Goal: Task Accomplishment & Management: Manage account settings

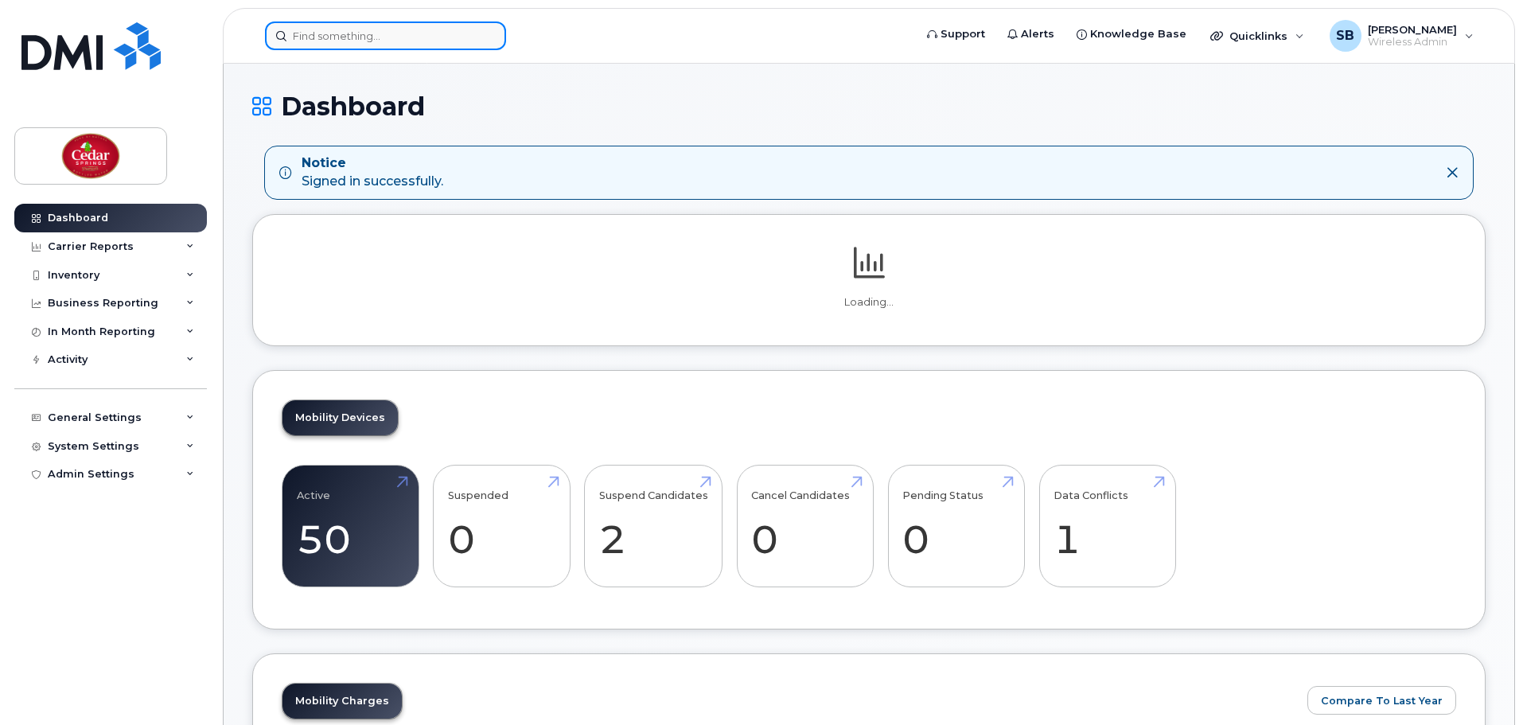
click at [372, 43] on input at bounding box center [385, 35] width 241 height 29
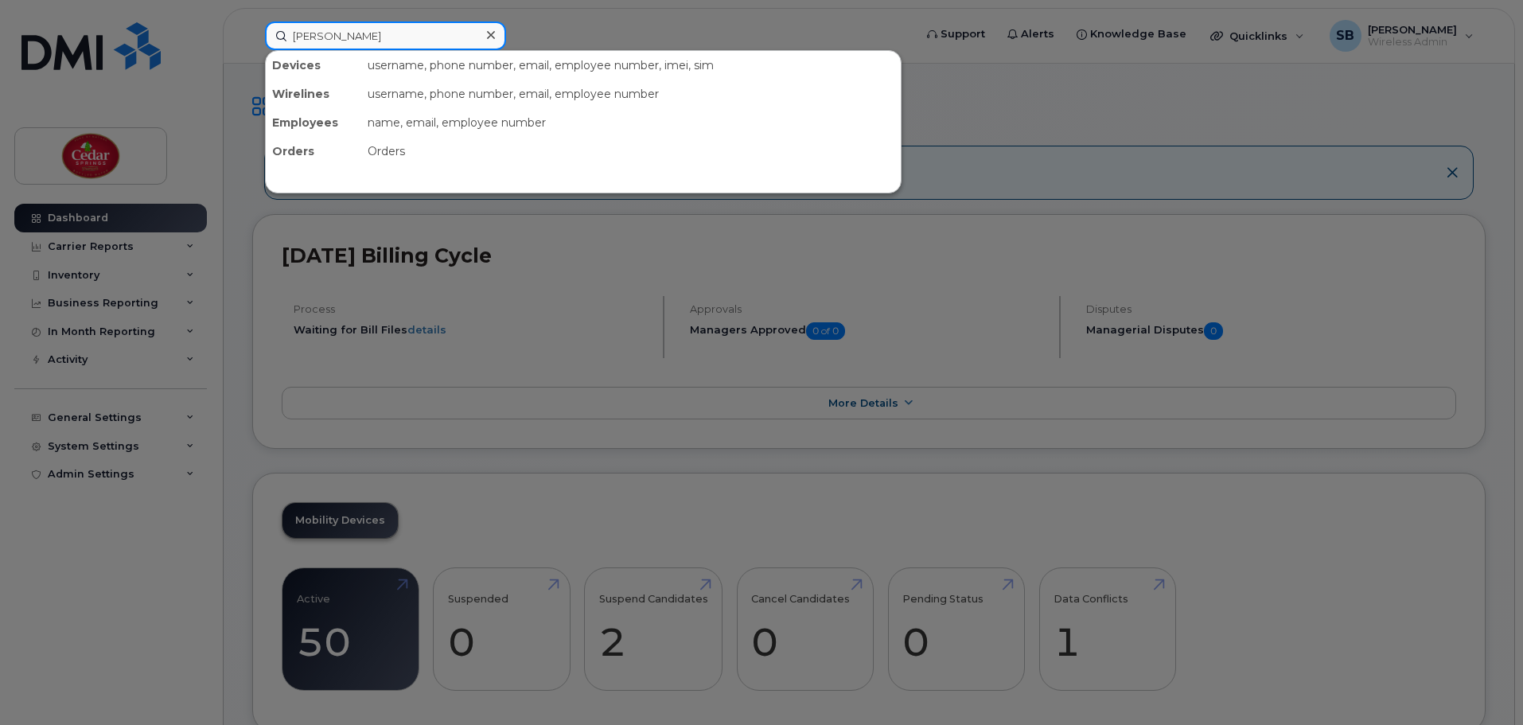
type input "[PERSON_NAME]"
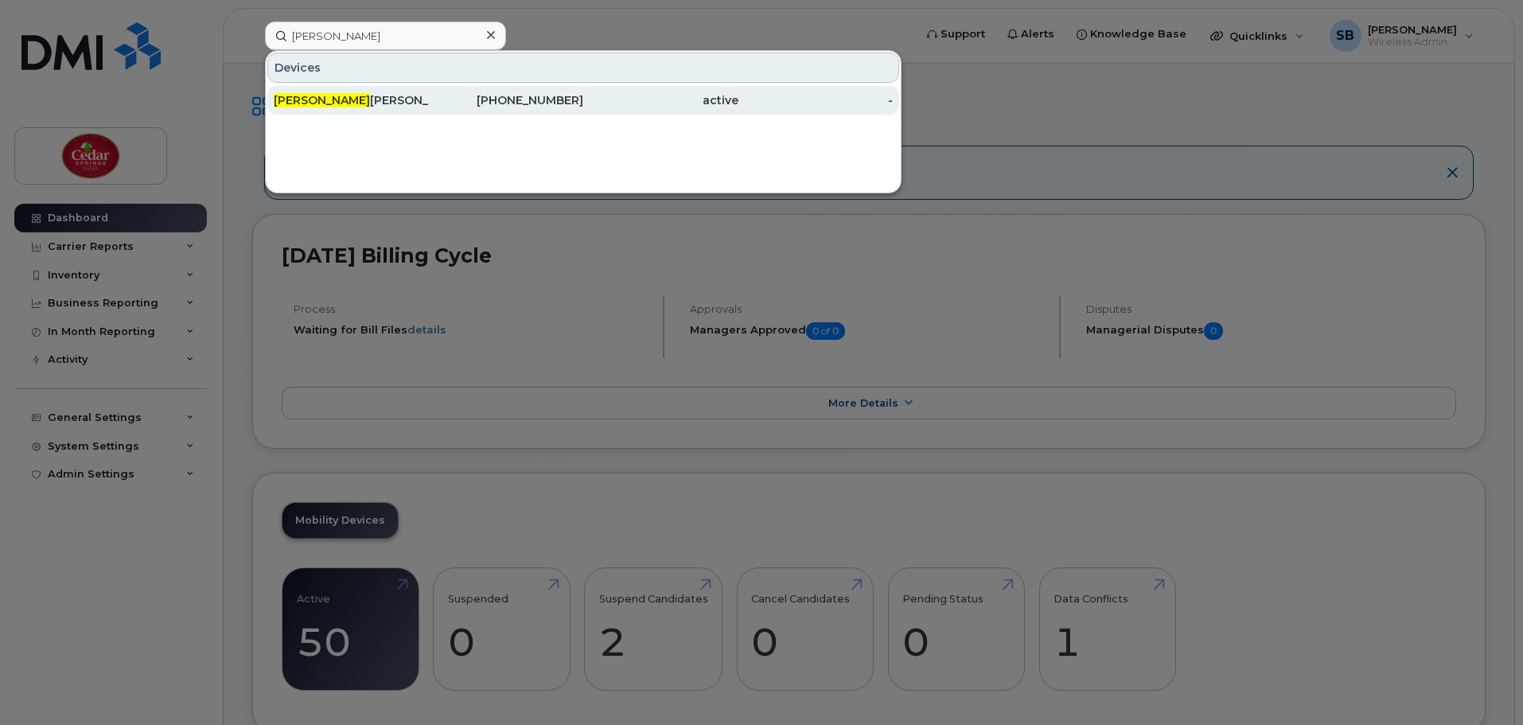
click at [321, 98] on div "[PERSON_NAME]" at bounding box center [351, 100] width 155 height 16
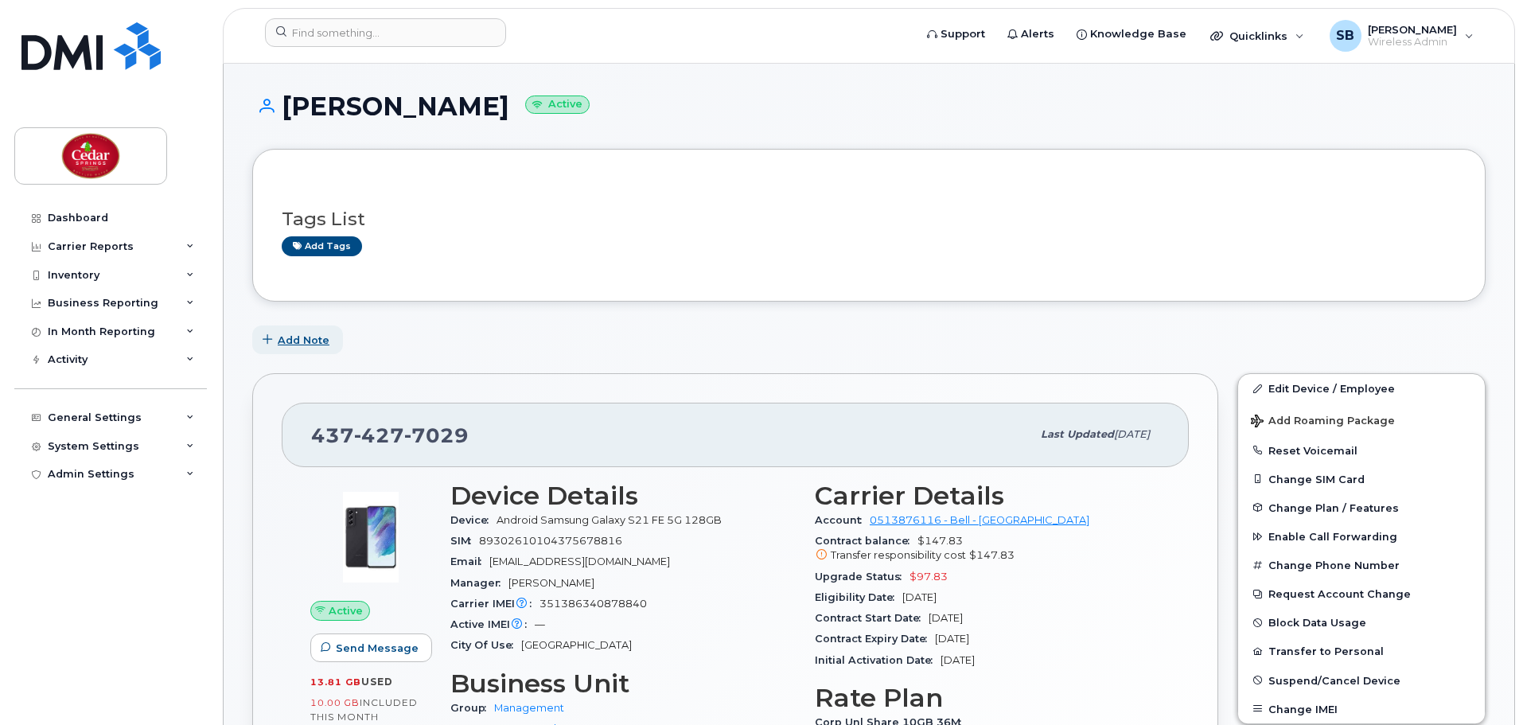
click at [319, 339] on span "Add Note" at bounding box center [304, 340] width 52 height 15
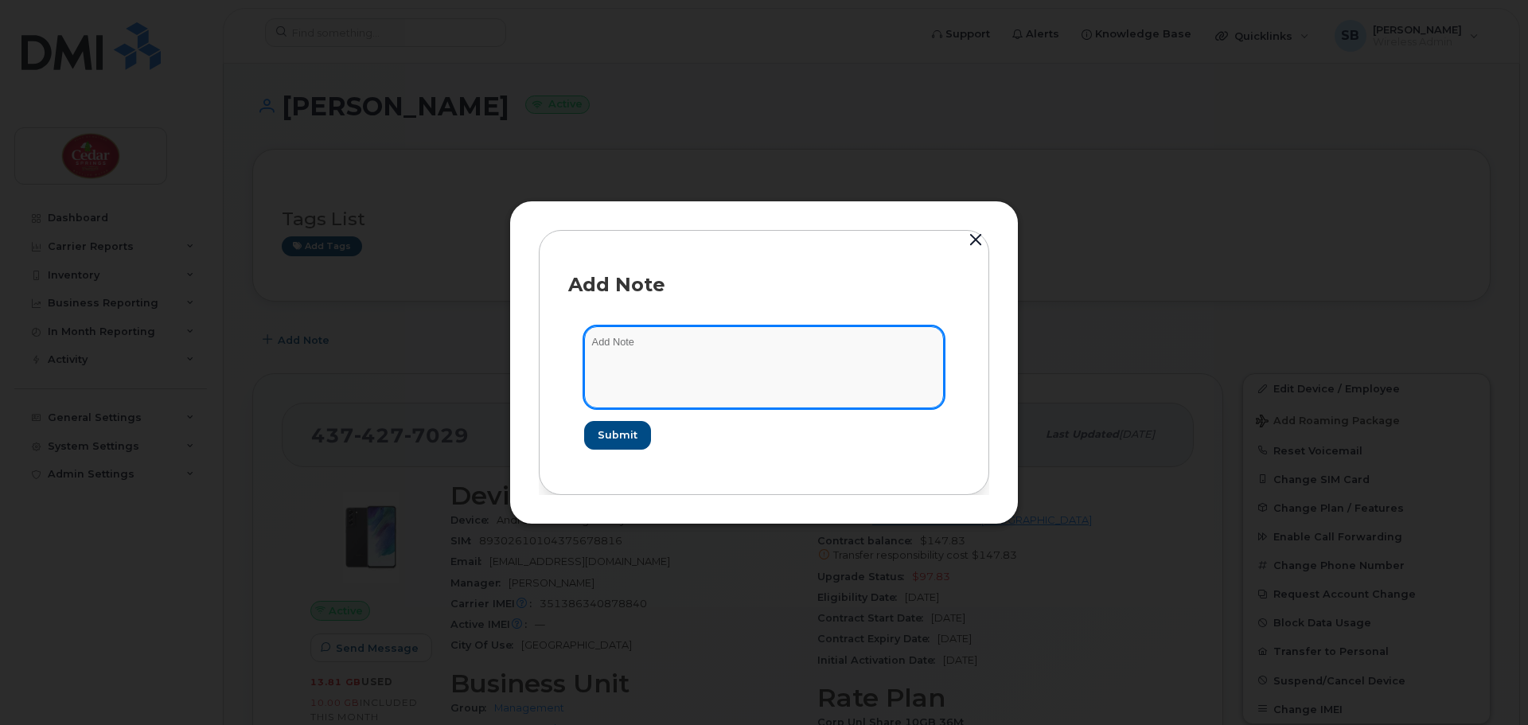
click at [621, 339] on textarea at bounding box center [764, 366] width 360 height 81
drag, startPoint x: 587, startPoint y: 341, endPoint x: 945, endPoint y: 331, distance: 358.2
click at [945, 331] on form "Luis Ran over Old phone and had to replace it with Samsung S25 Aug 18 Submit" at bounding box center [763, 387] width 391 height 154
type textarea "Old phone upgraded Nov 11 2022"
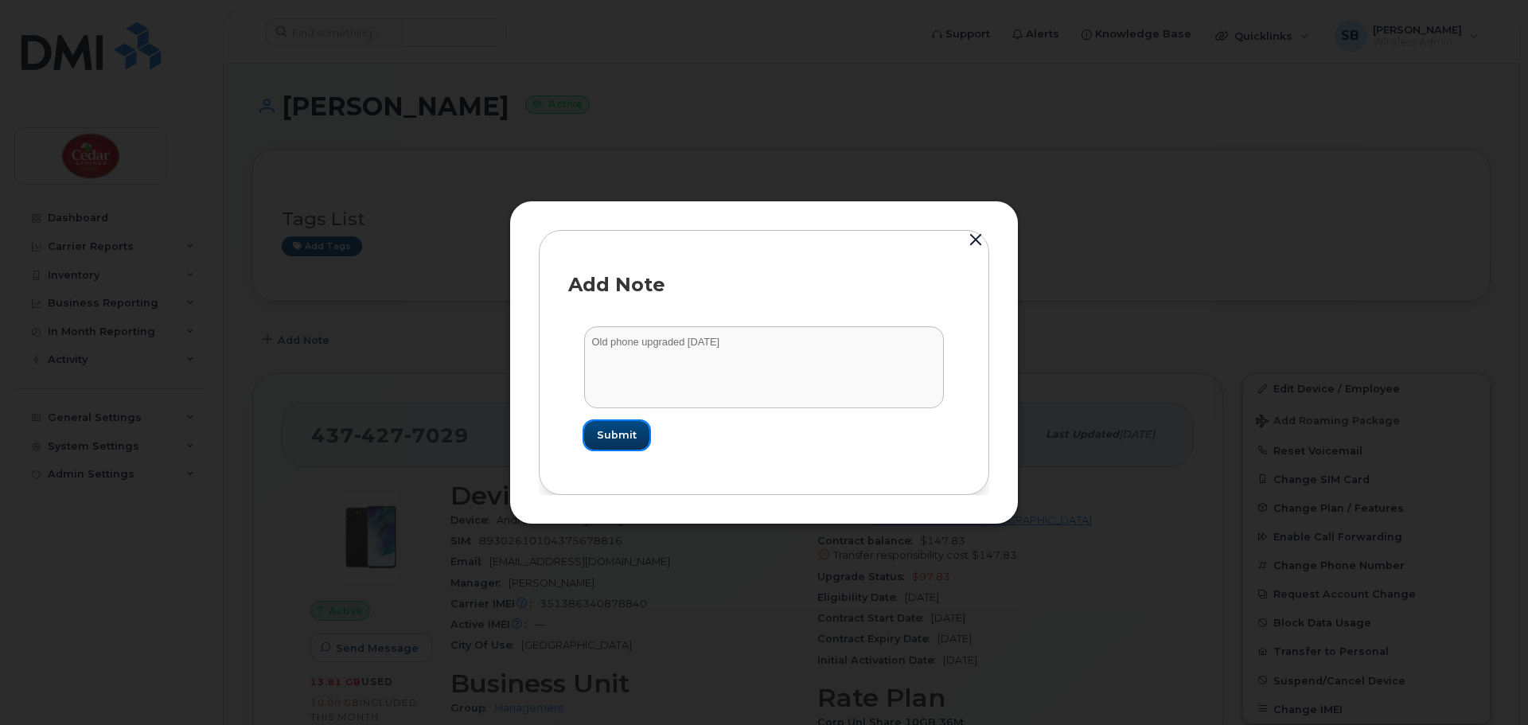
click at [621, 430] on span "Submit" at bounding box center [617, 434] width 40 height 15
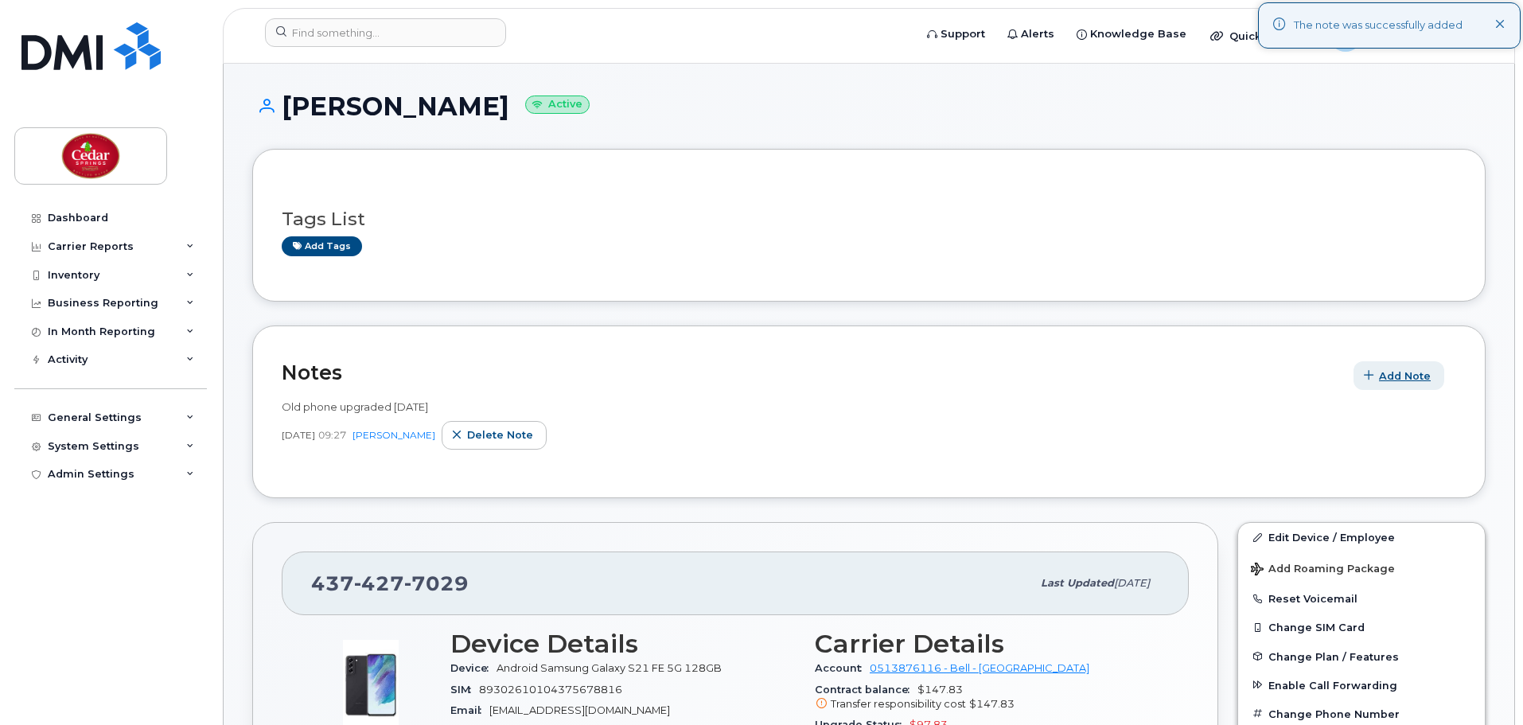
click at [1377, 377] on span "button" at bounding box center [1368, 375] width 15 height 15
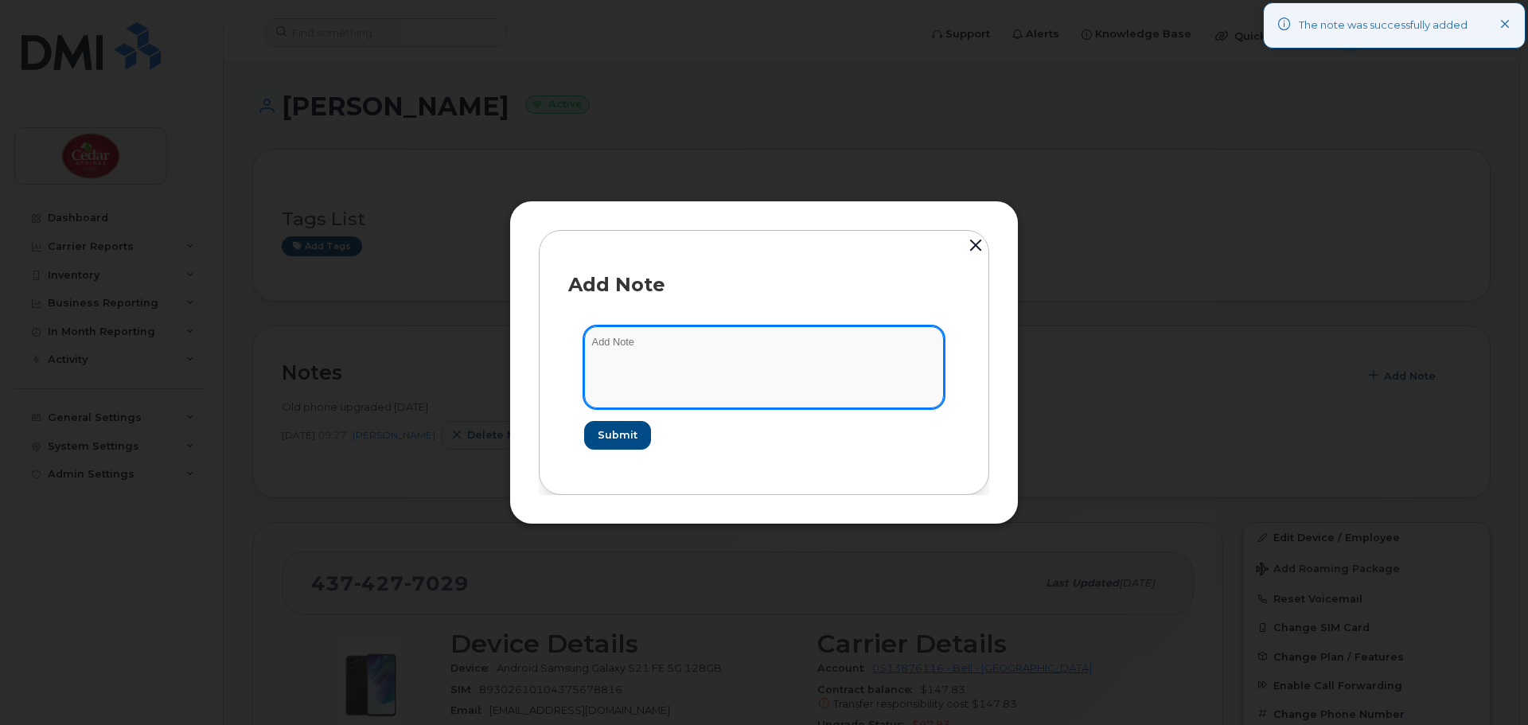
click at [781, 354] on textarea at bounding box center [764, 366] width 360 height 81
type textarea ":"
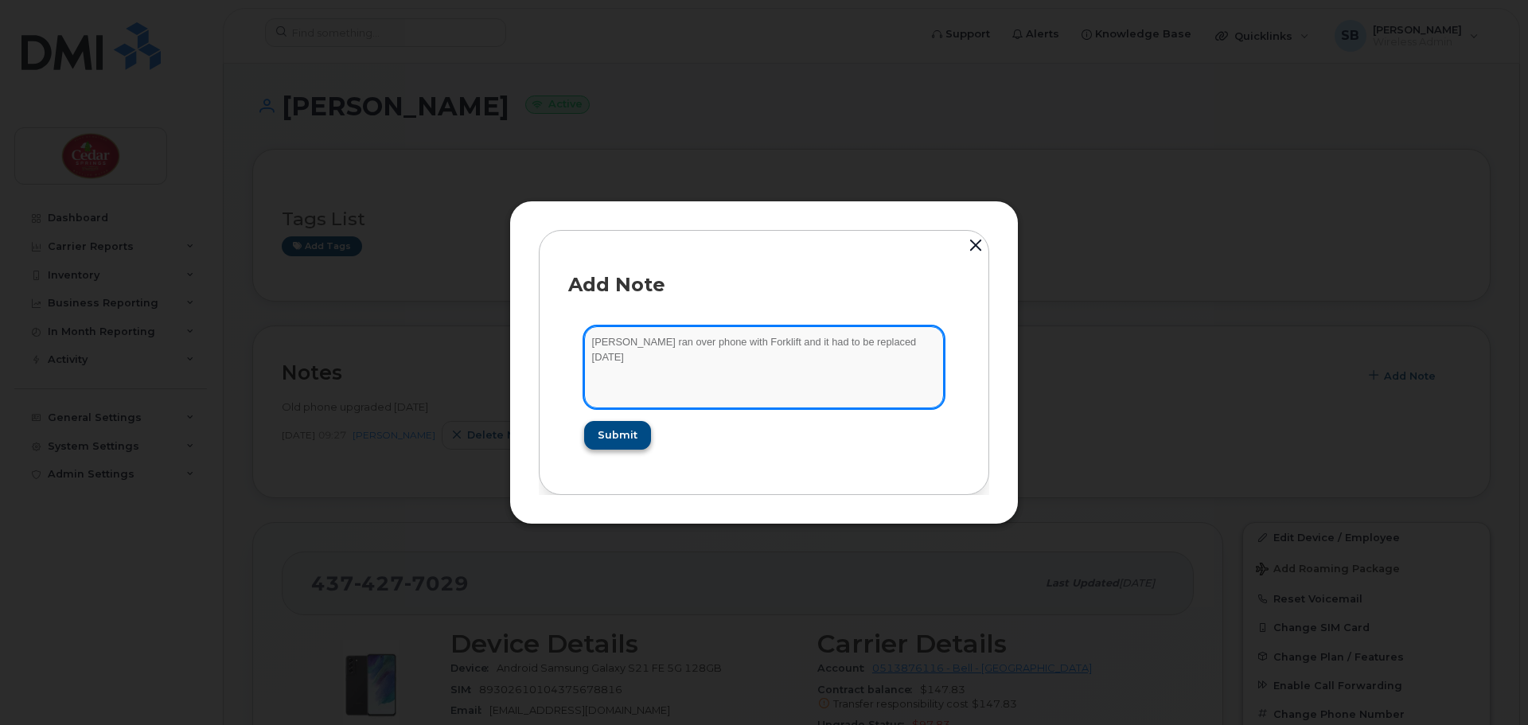
type textarea "Luis ran over phone with Forklift and it had to be replaced Aug 18 2025"
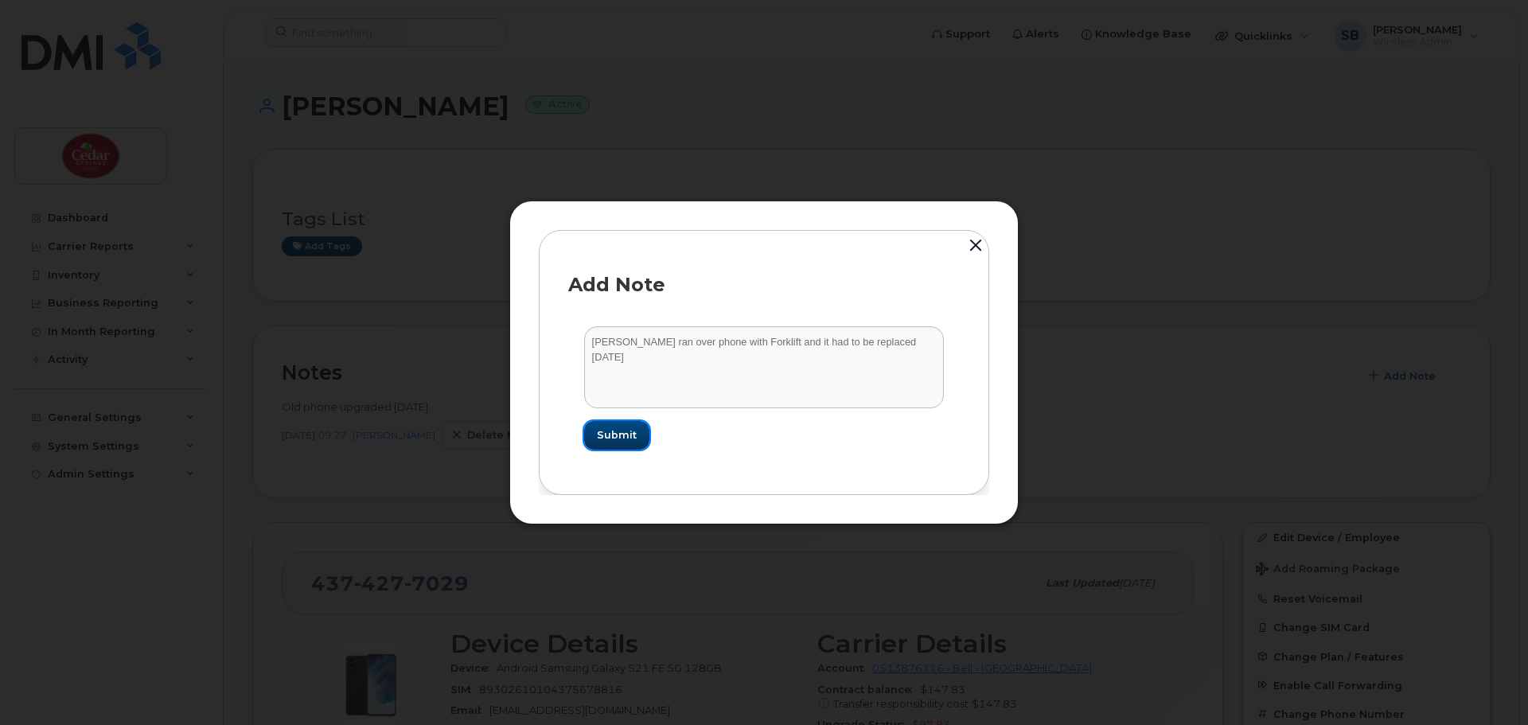
click at [615, 430] on span "Submit" at bounding box center [617, 434] width 40 height 15
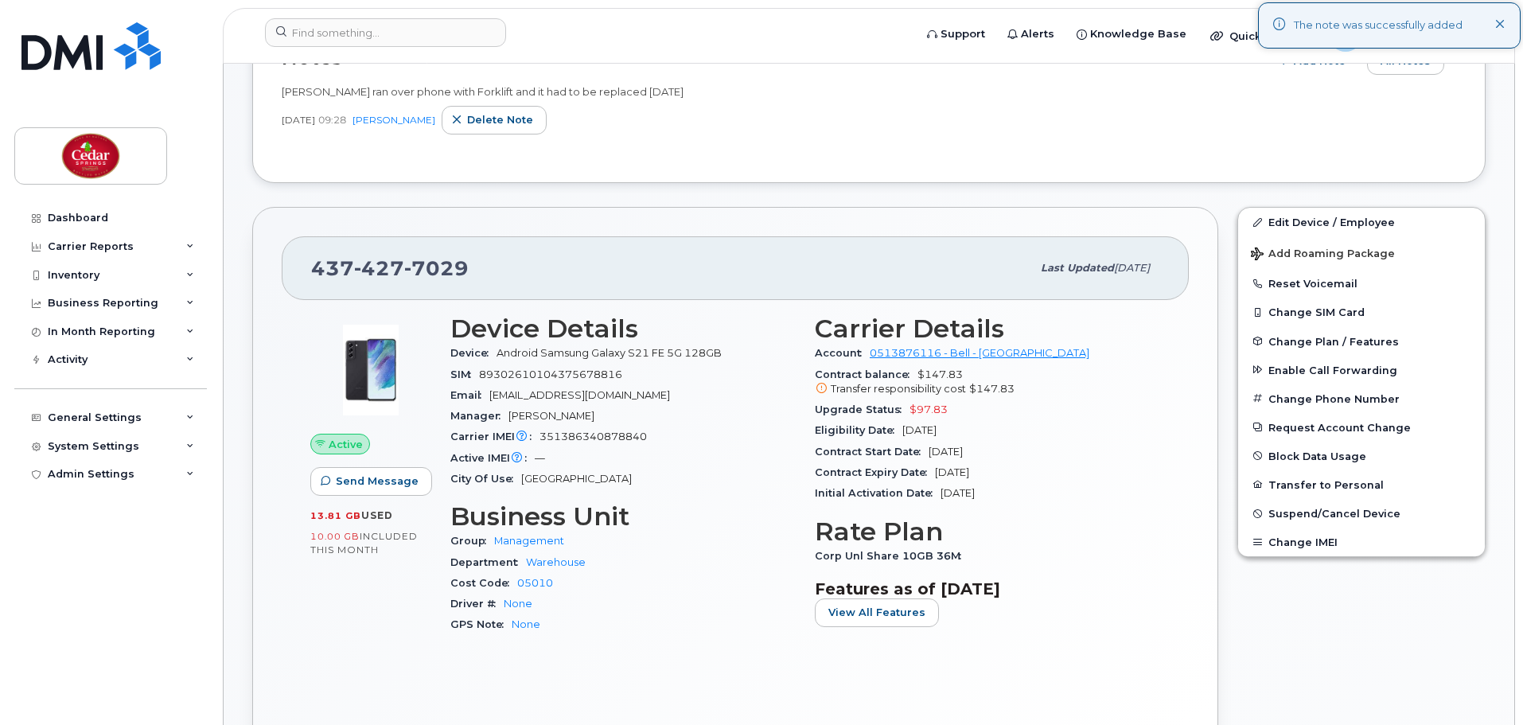
scroll to position [318, 0]
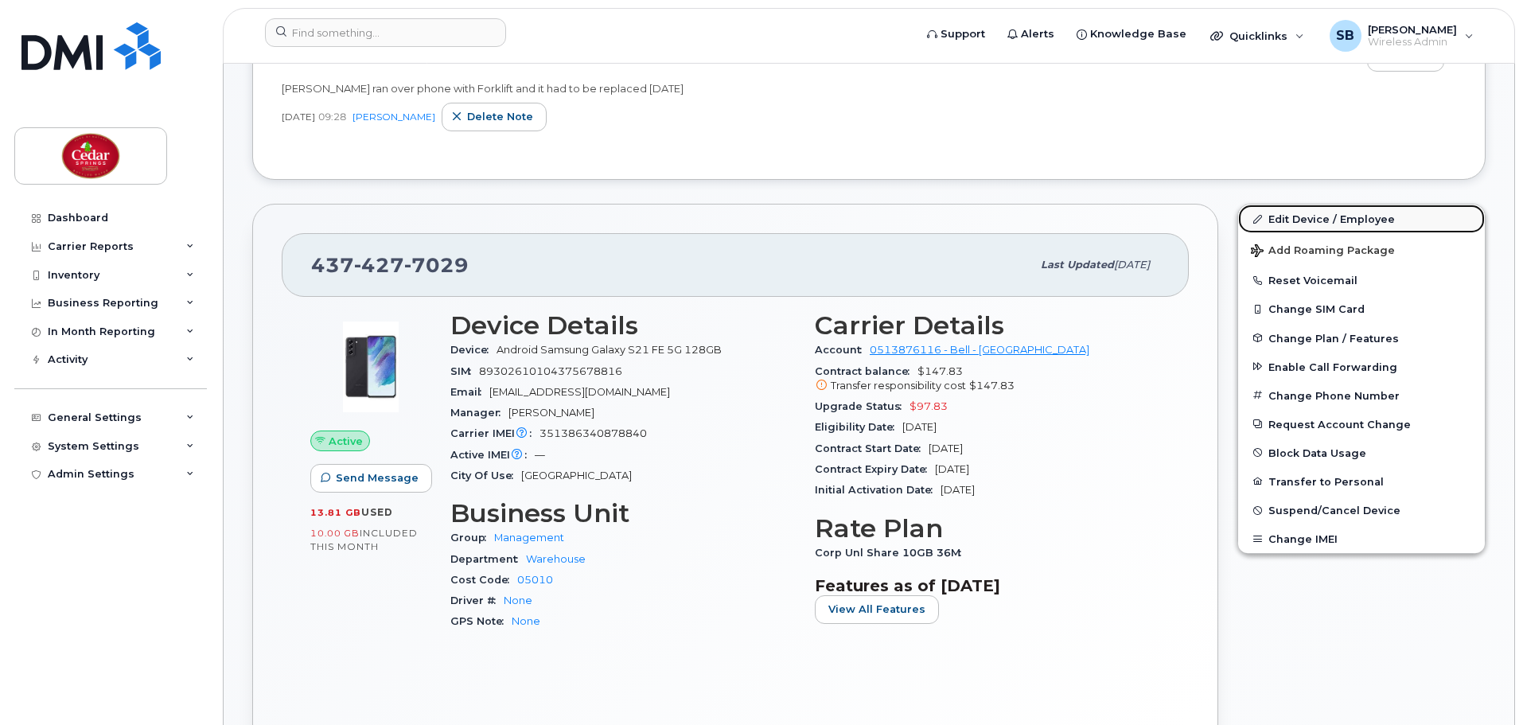
click at [1303, 216] on link "Edit Device / Employee" at bounding box center [1361, 219] width 247 height 29
click at [1309, 544] on button "Change IMEI" at bounding box center [1361, 538] width 247 height 29
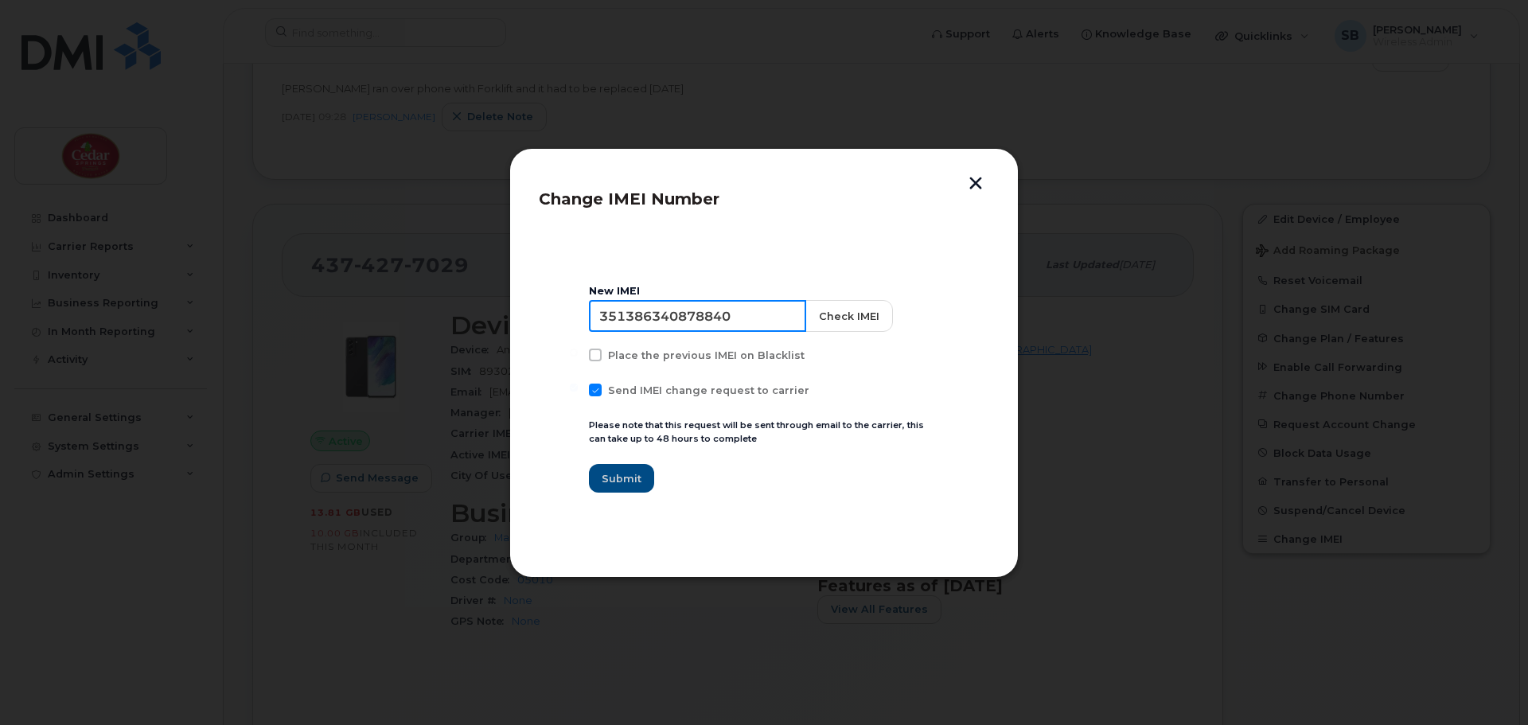
click at [745, 318] on input "351386340878840" at bounding box center [697, 316] width 217 height 32
drag, startPoint x: 747, startPoint y: 315, endPoint x: 553, endPoint y: 321, distance: 194.3
click at [553, 321] on section "New IMEI 351386340878840 Check IMEI Place the previous IMEI on Blacklist Send I…" at bounding box center [764, 389] width 450 height 318
paste input "558502424775"
type input "351558502424775"
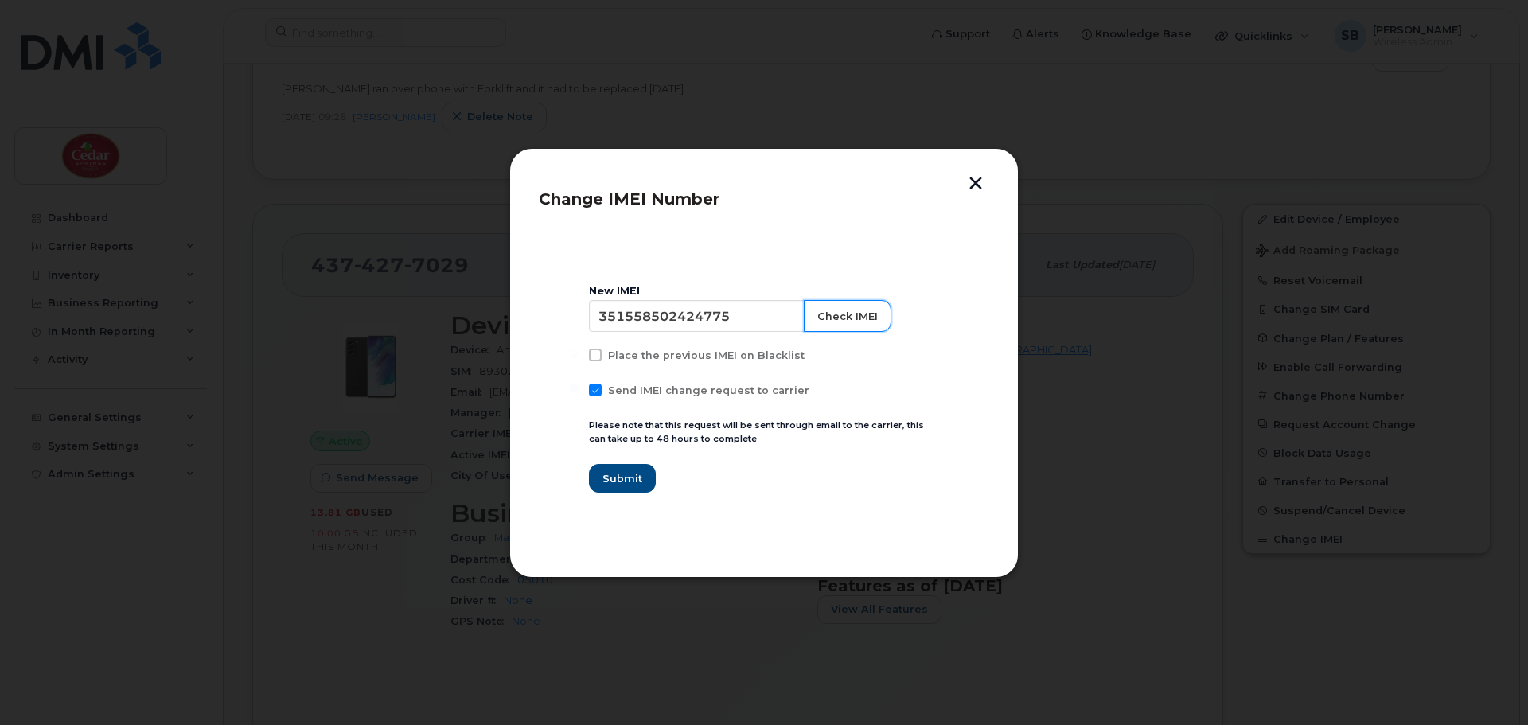
click at [824, 317] on button "Check IMEI" at bounding box center [848, 316] width 88 height 32
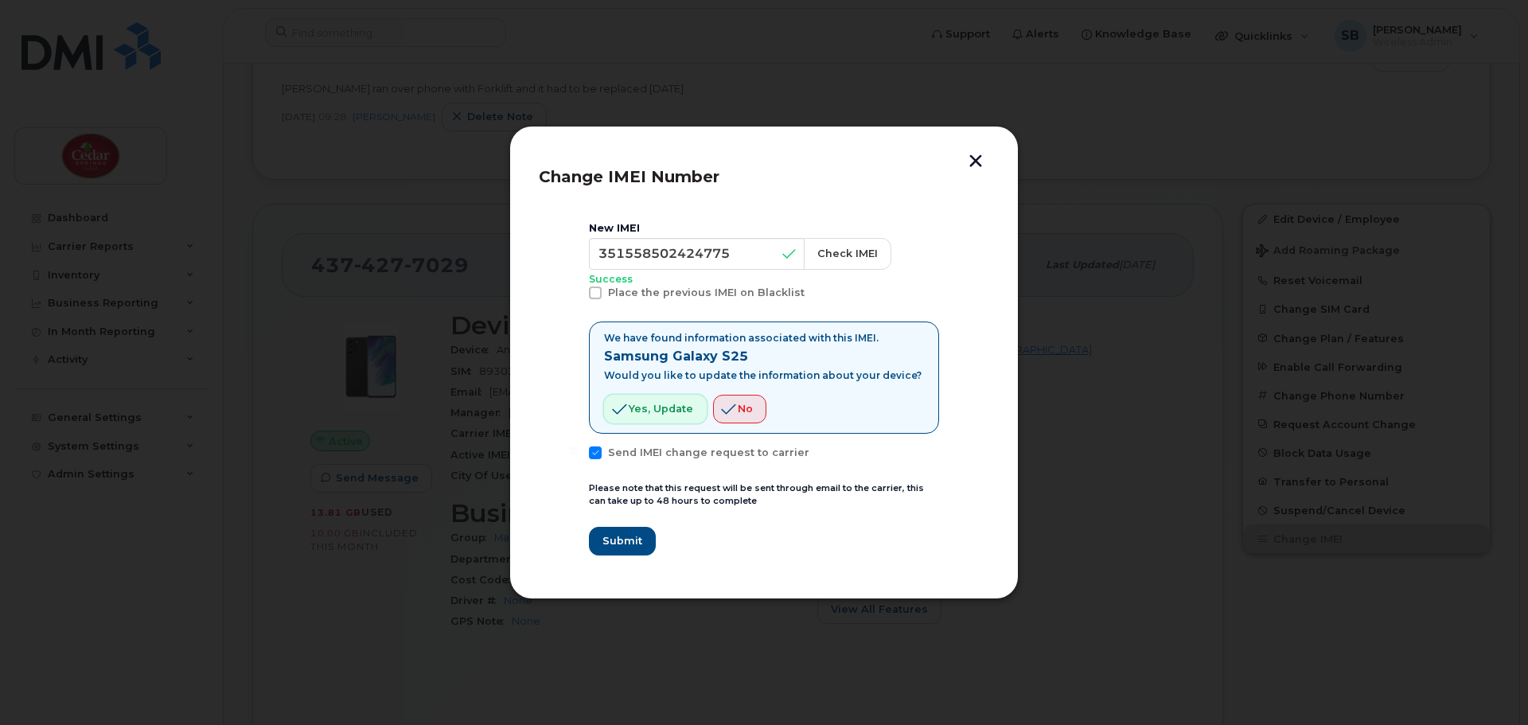
click at [676, 407] on span "Yes, update" at bounding box center [661, 408] width 64 height 15
click at [629, 538] on span "Submit" at bounding box center [622, 540] width 40 height 15
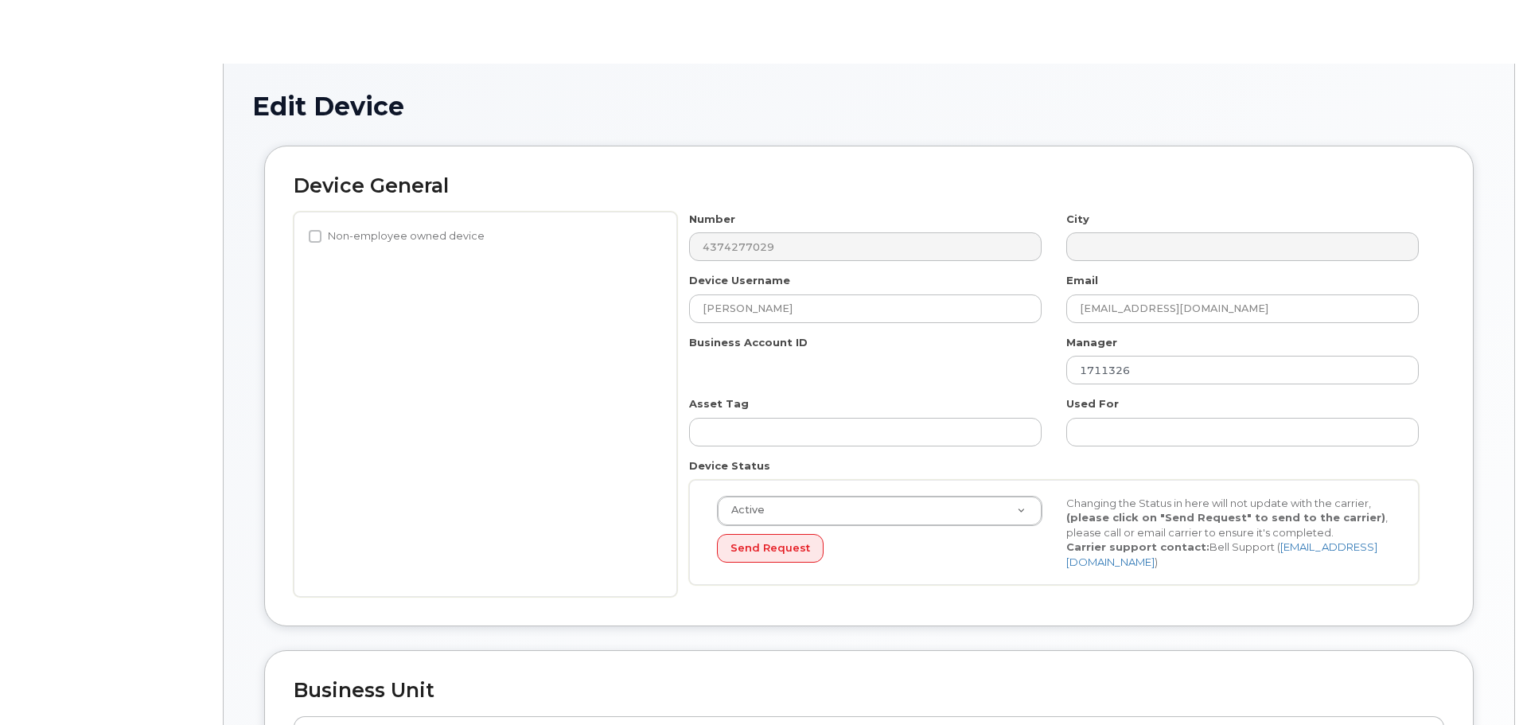
select select "5762845"
select select "5762856"
select select "5762904"
